Goal: Navigation & Orientation: Find specific page/section

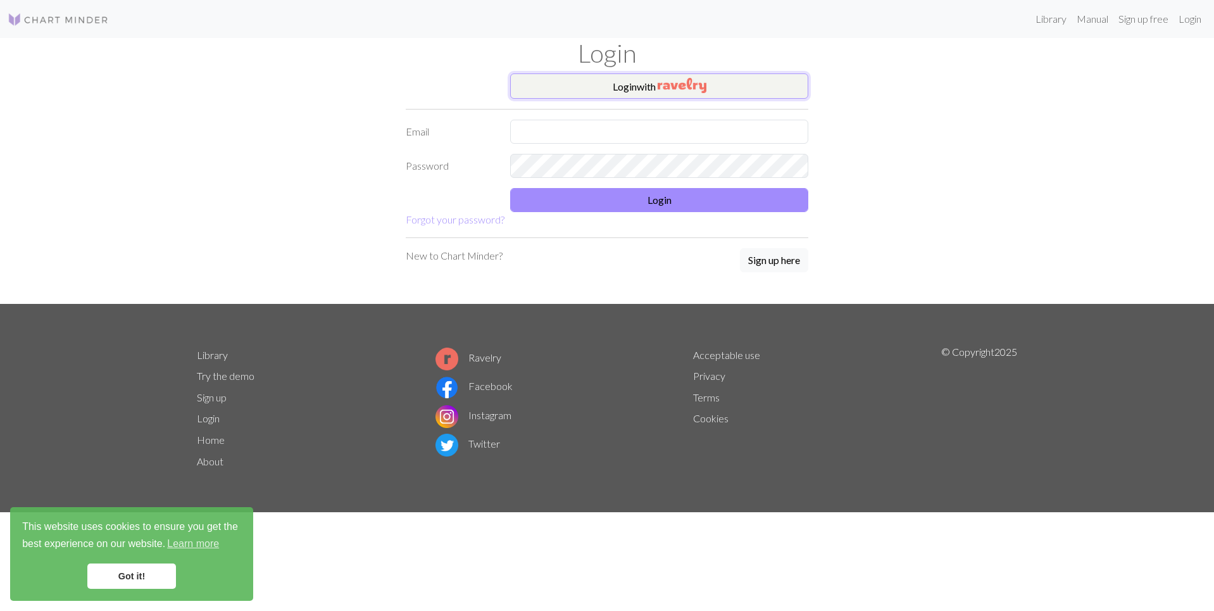
click at [645, 88] on button "Login with" at bounding box center [659, 85] width 298 height 25
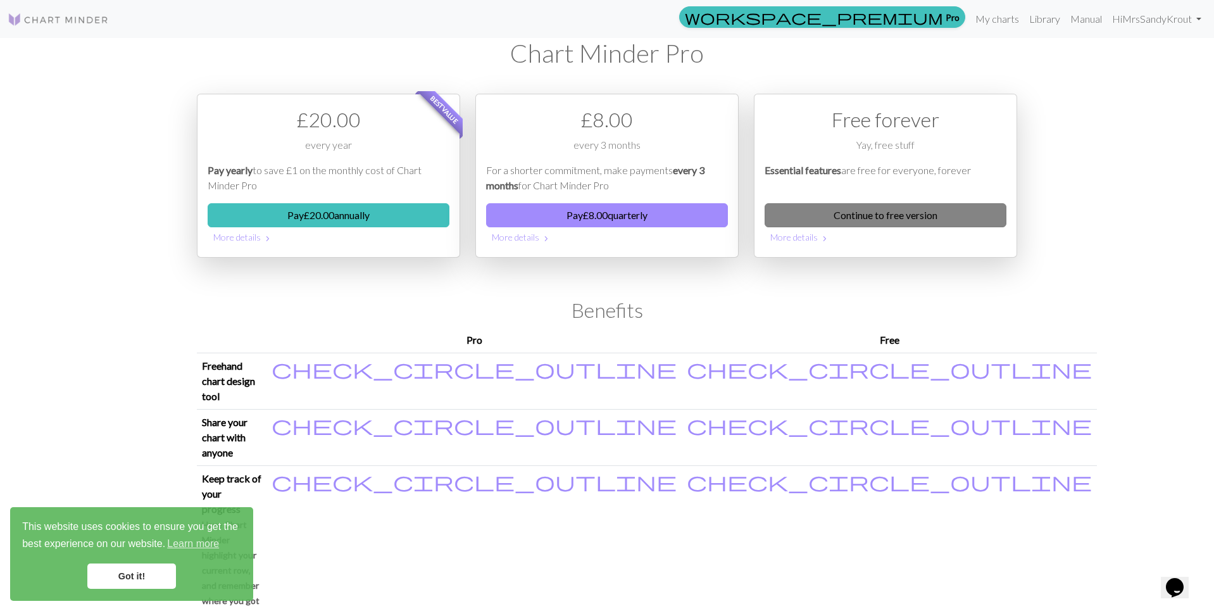
click at [844, 218] on link "Continue to free version" at bounding box center [886, 215] width 242 height 24
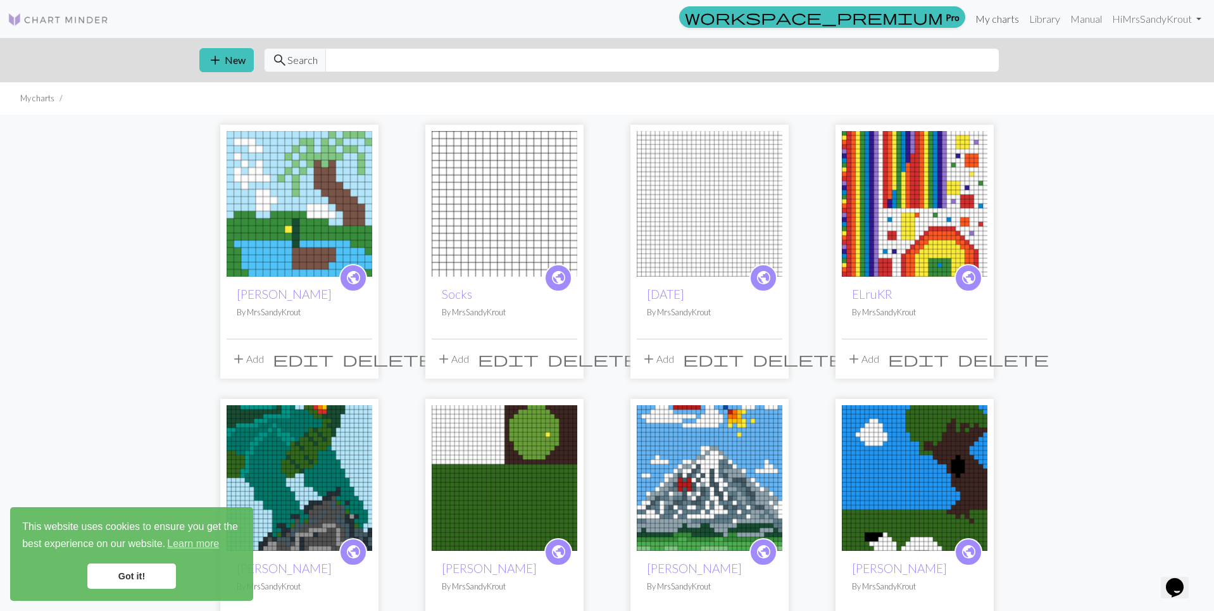
scroll to position [1, 0]
click at [1053, 20] on link "Library" at bounding box center [1044, 18] width 41 height 25
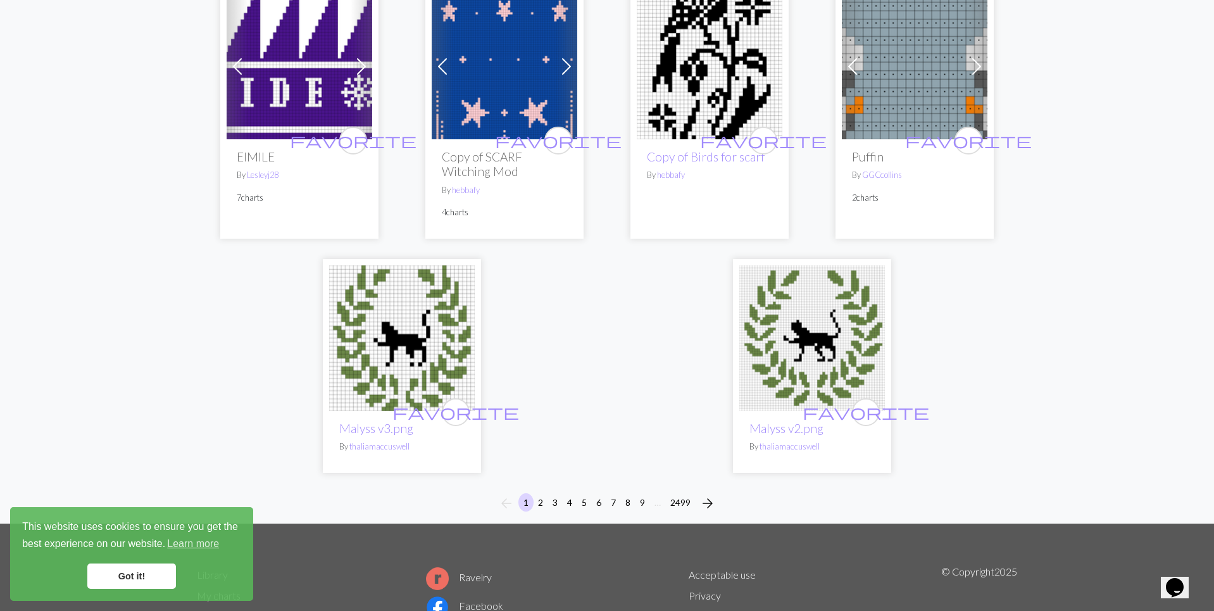
scroll to position [3104, 0]
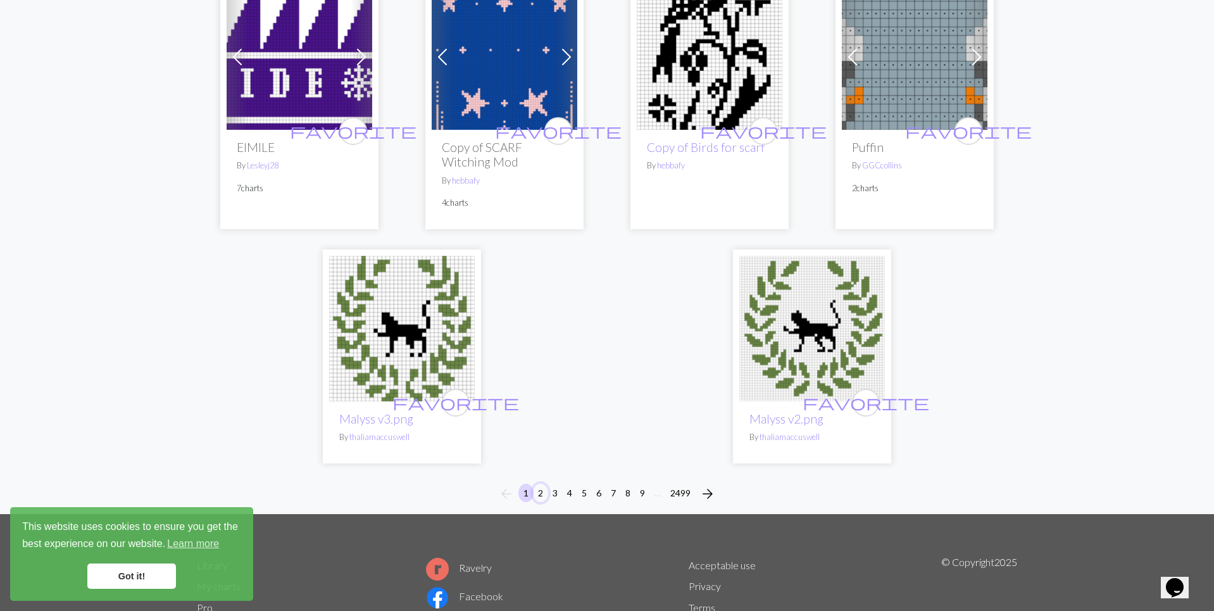
click at [543, 484] on button "2" at bounding box center [540, 493] width 15 height 18
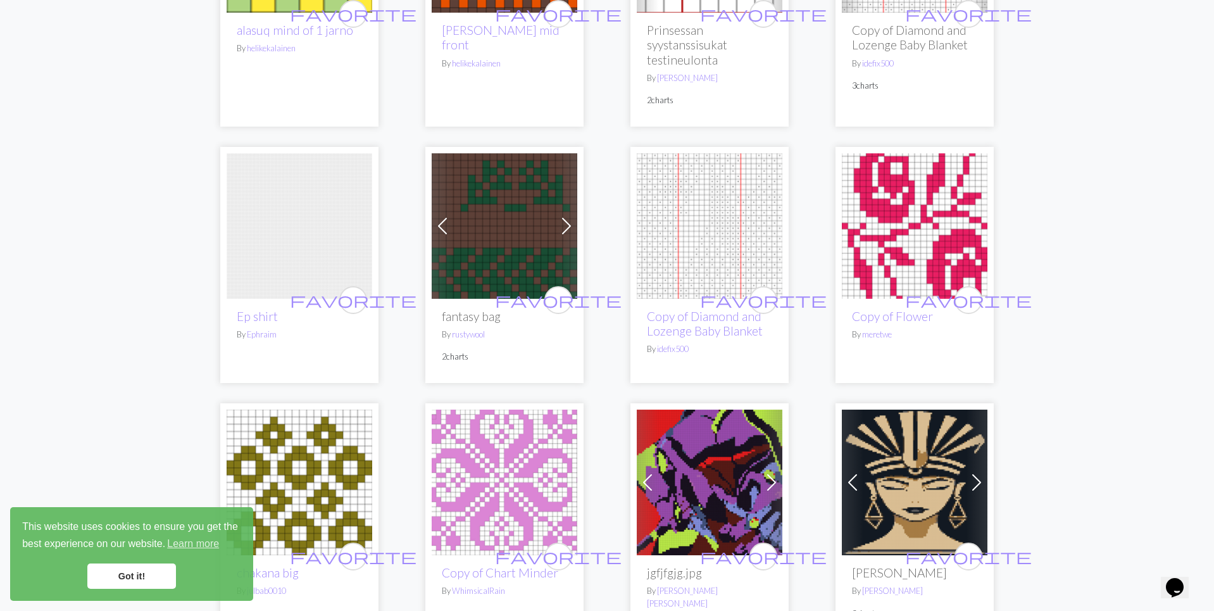
scroll to position [556, 0]
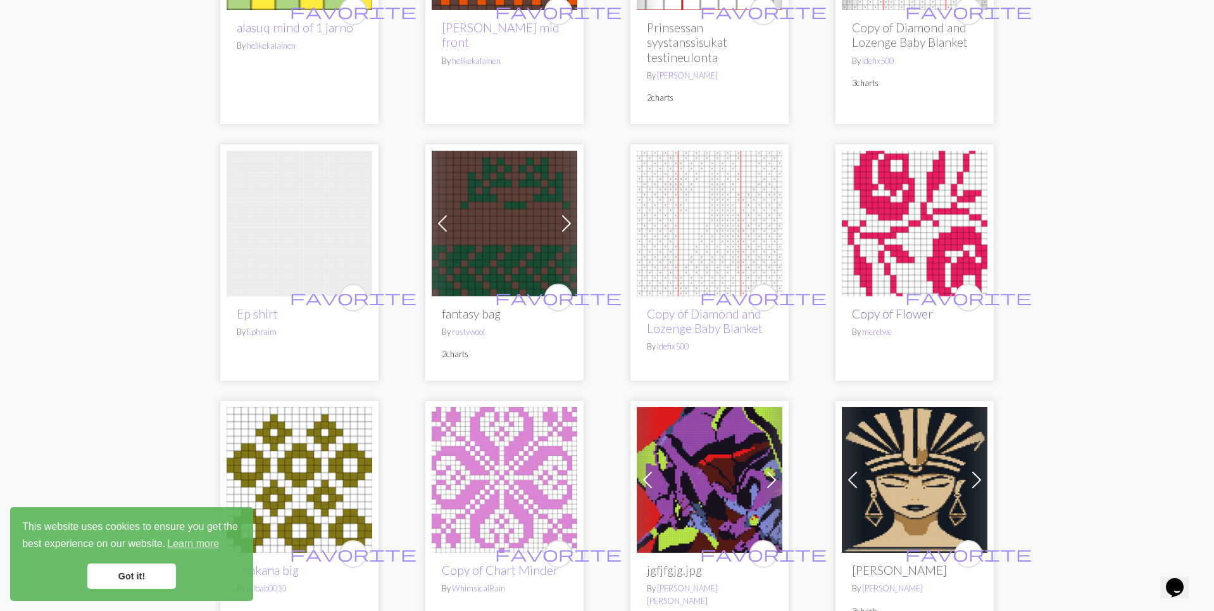
click at [903, 312] on link "Copy of Flower" at bounding box center [892, 313] width 81 height 15
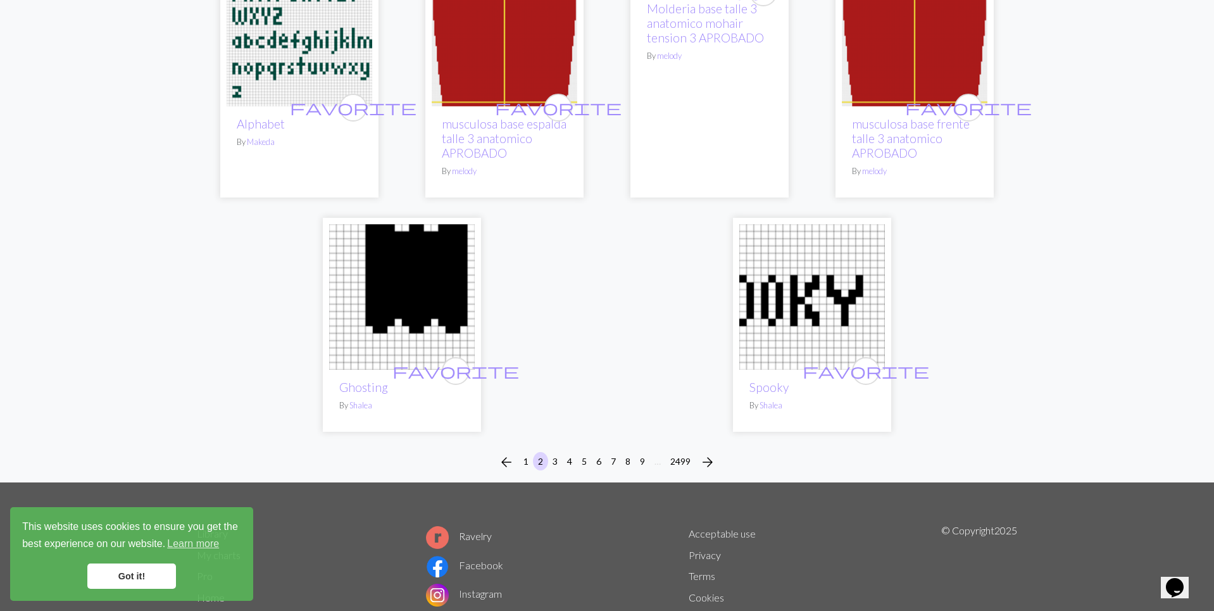
scroll to position [3065, 0]
click at [555, 451] on button "3" at bounding box center [555, 460] width 15 height 18
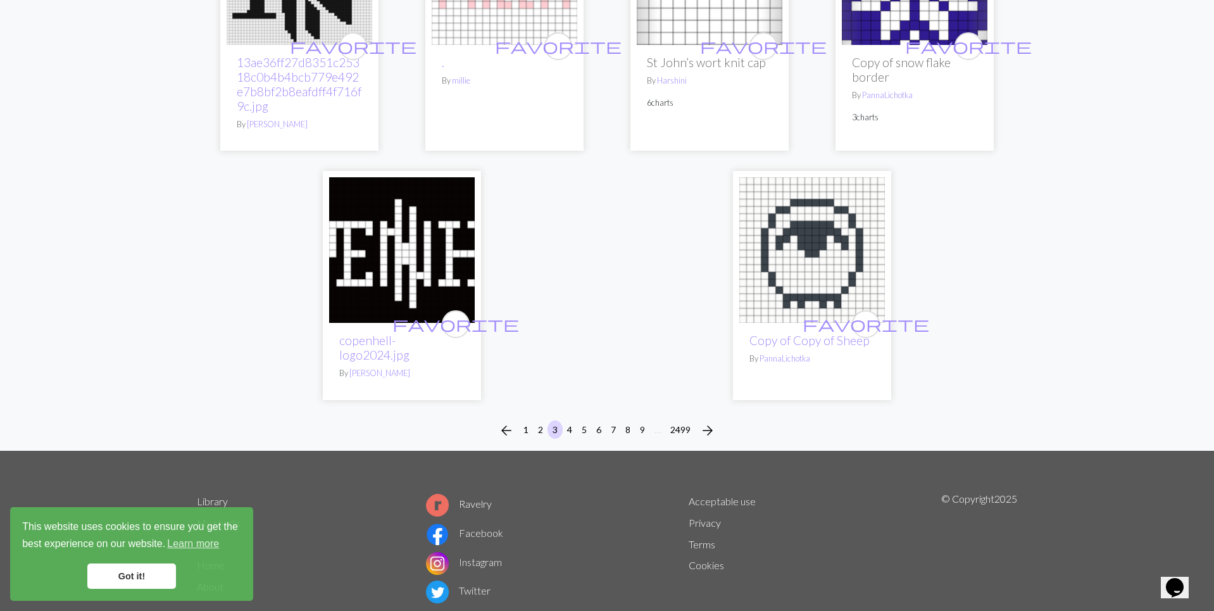
scroll to position [3101, 0]
